Goal: Find specific page/section: Find specific page/section

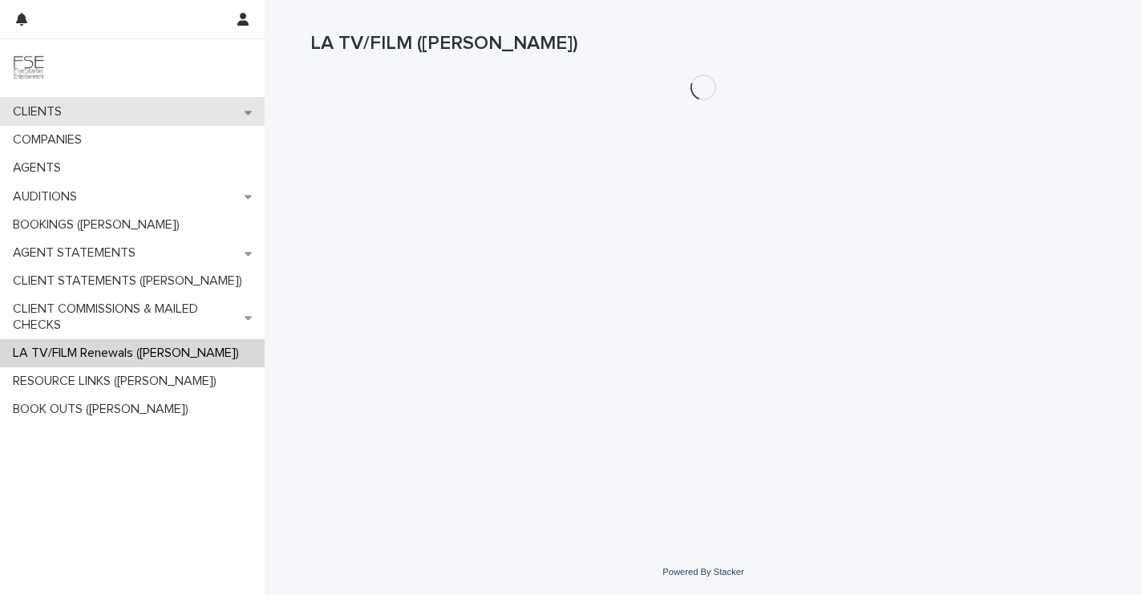
click at [253, 114] on div "CLIENTS" at bounding box center [132, 112] width 265 height 28
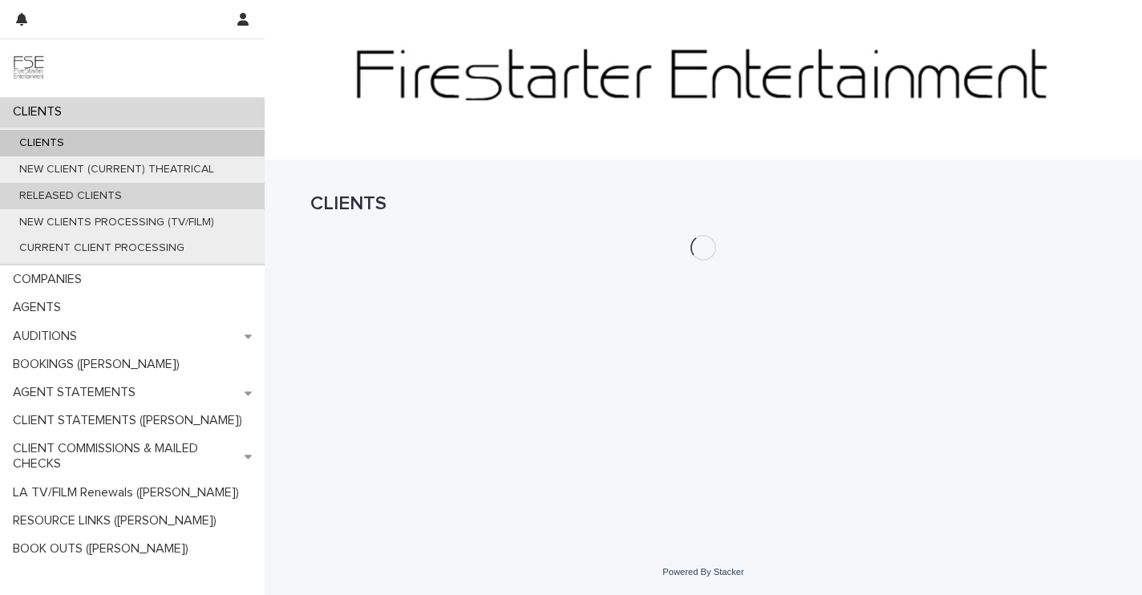
click at [109, 201] on p "RELEASED CLIENTS" at bounding box center [70, 196] width 128 height 14
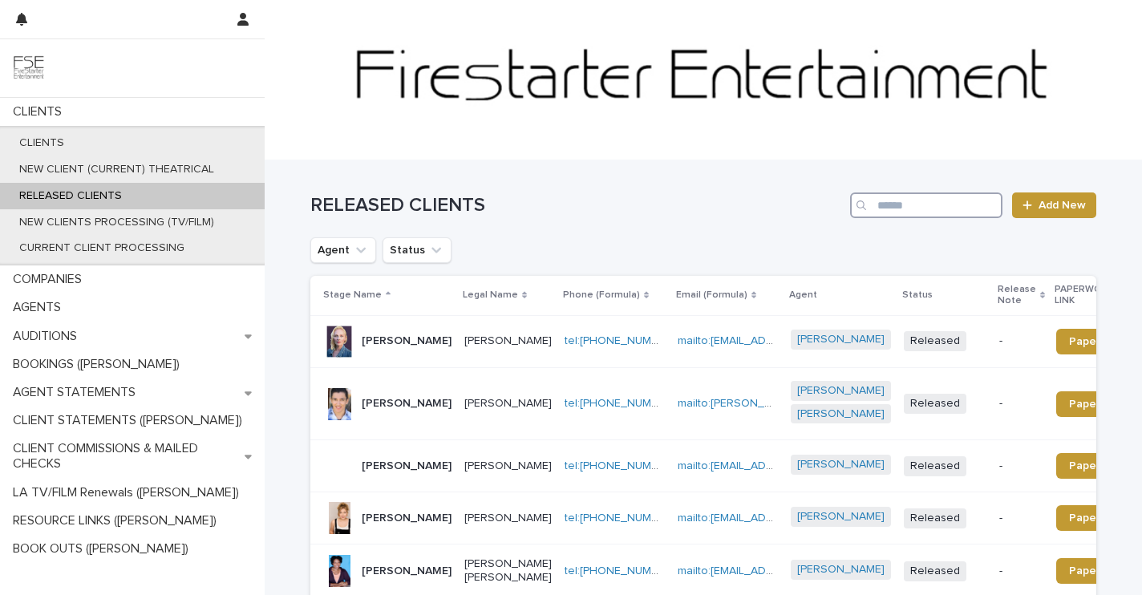
click at [898, 205] on input "Search" at bounding box center [926, 206] width 152 height 26
type input "******"
